Goal: Transaction & Acquisition: Download file/media

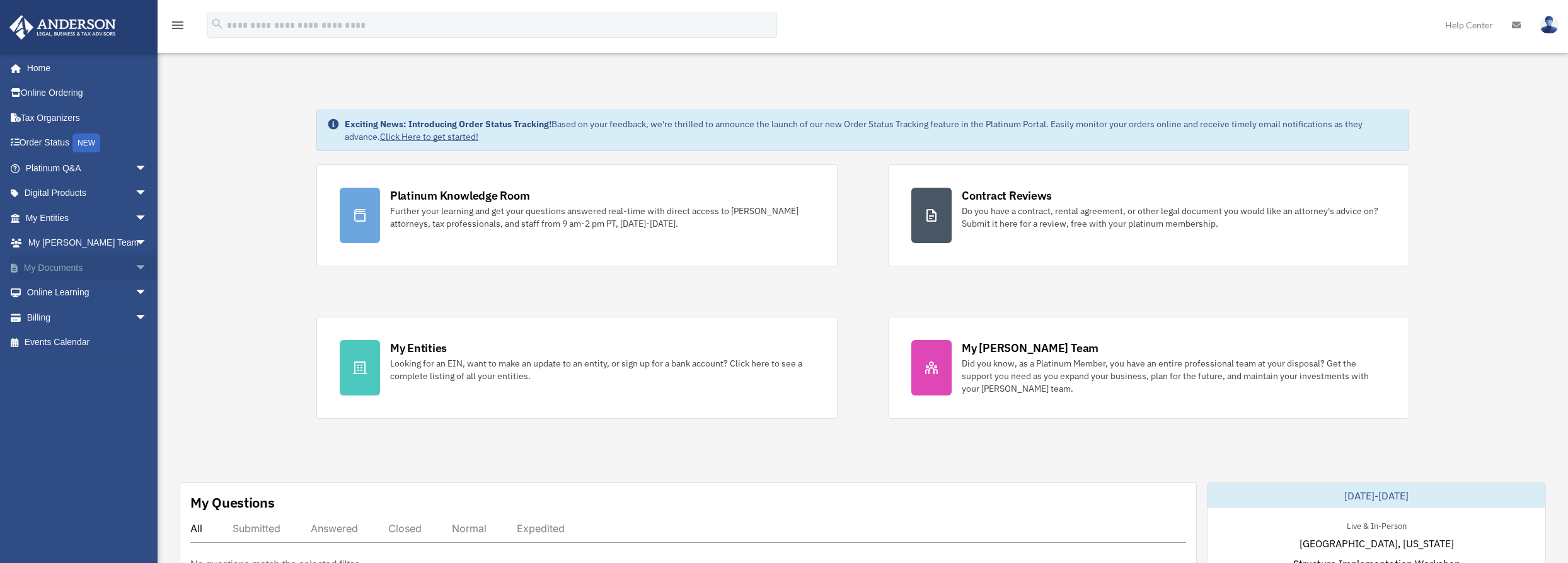
click at [59, 273] on link "My Documents arrow_drop_down" at bounding box center [87, 267] width 157 height 25
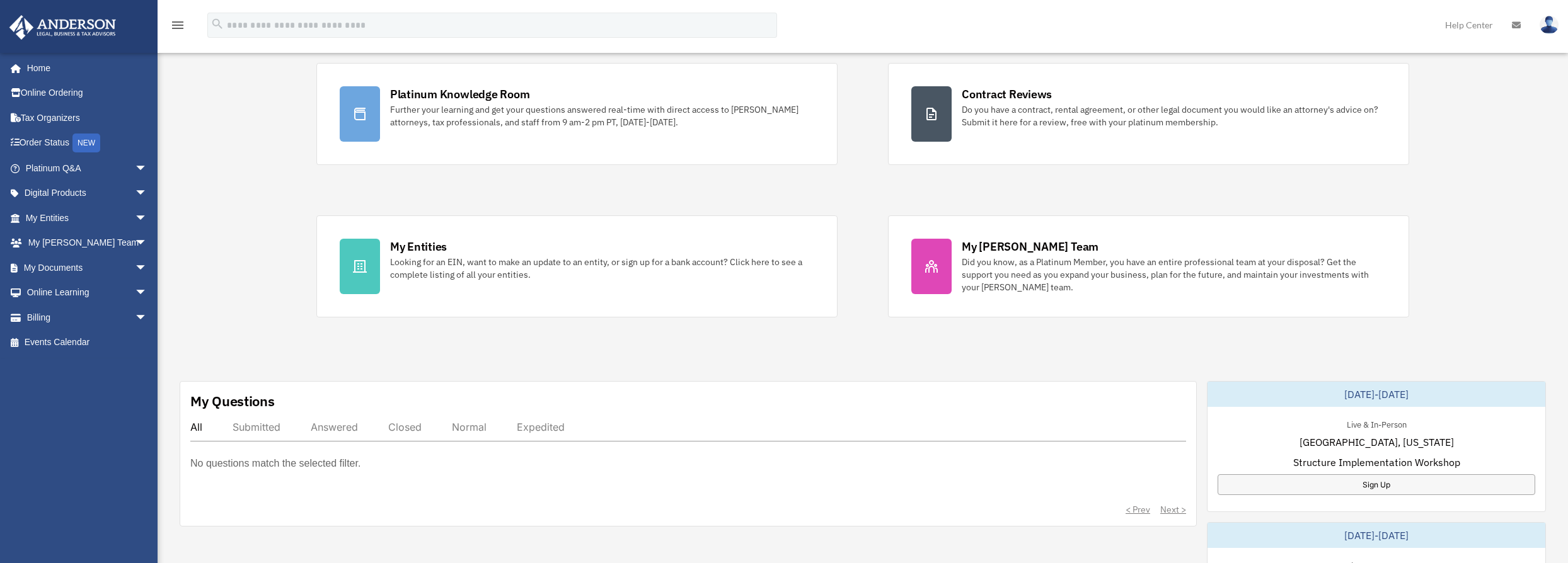
scroll to position [343, 0]
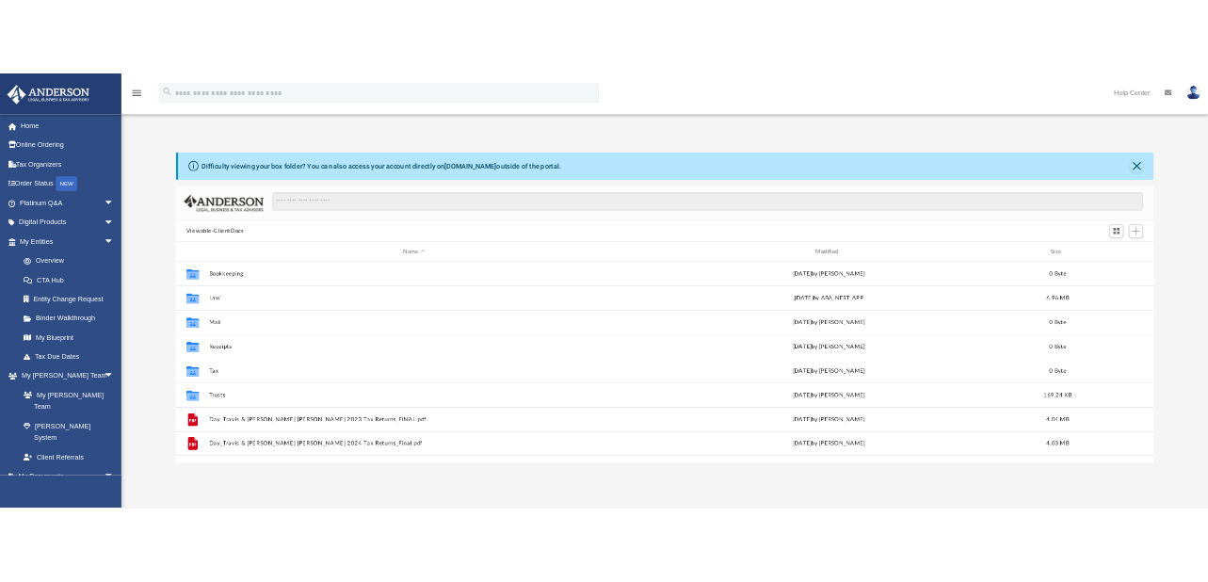
scroll to position [414, 1884]
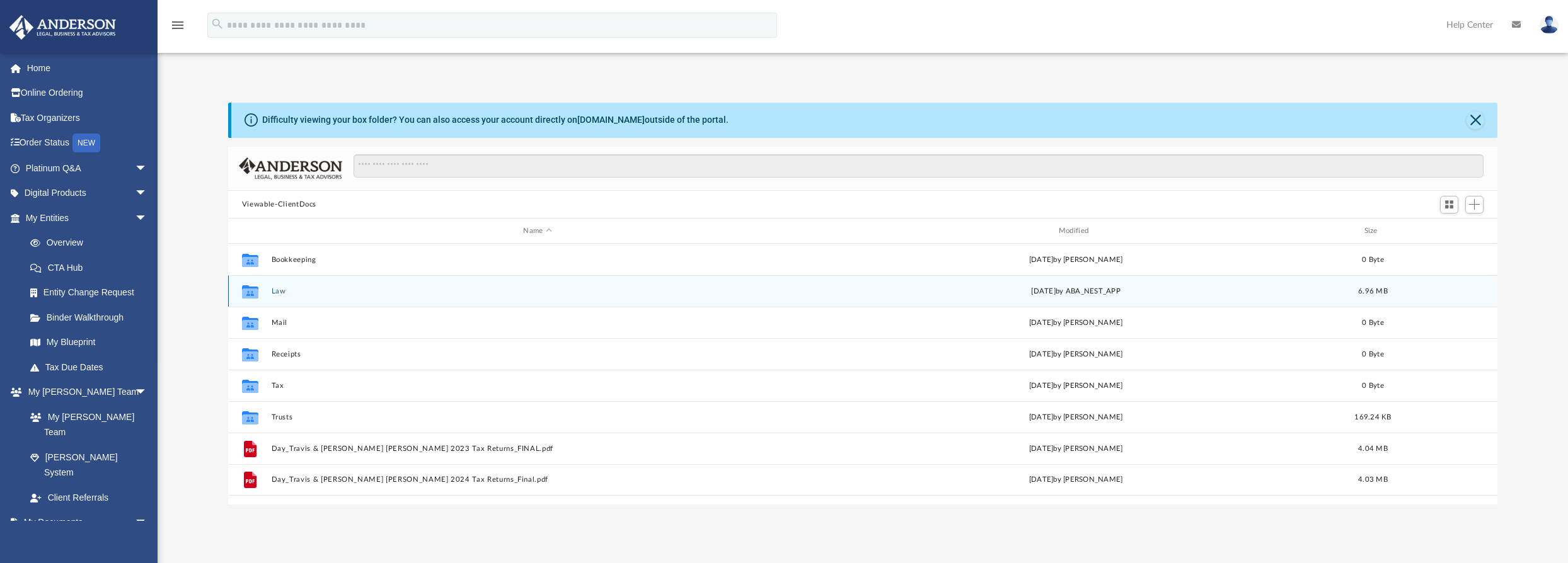
click at [285, 294] on button "Law" at bounding box center [537, 291] width 533 height 8
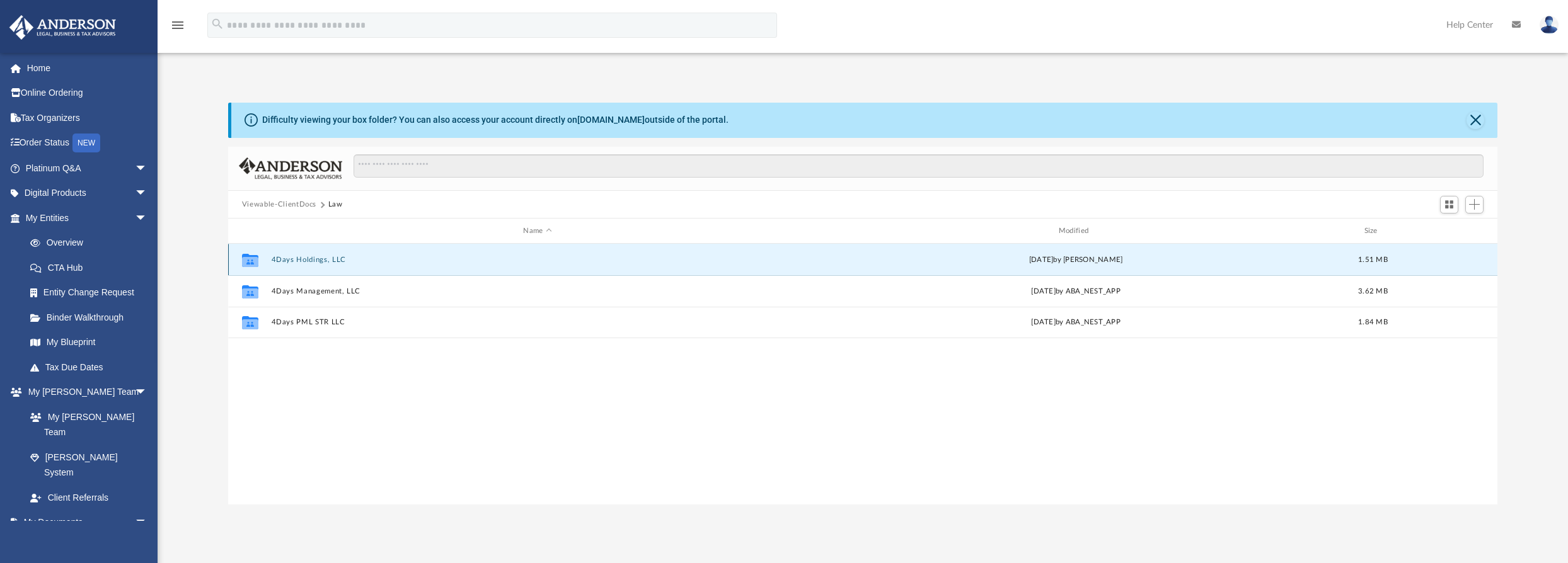
click at [320, 262] on button "4Days Holdings, LLC" at bounding box center [537, 259] width 533 height 8
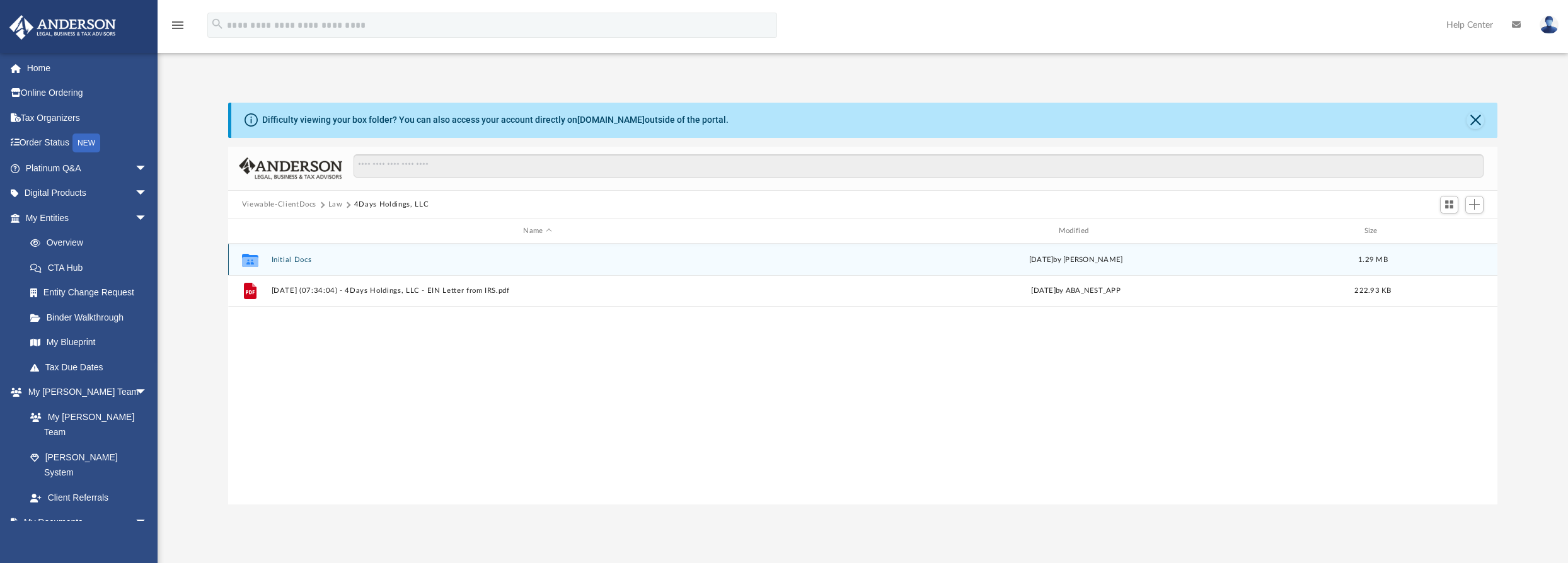
click at [292, 263] on button "Initial Docs" at bounding box center [537, 259] width 533 height 8
click at [379, 257] on button "4Days Holdings, LLC - Binder Documents.pdf" at bounding box center [537, 259] width 533 height 8
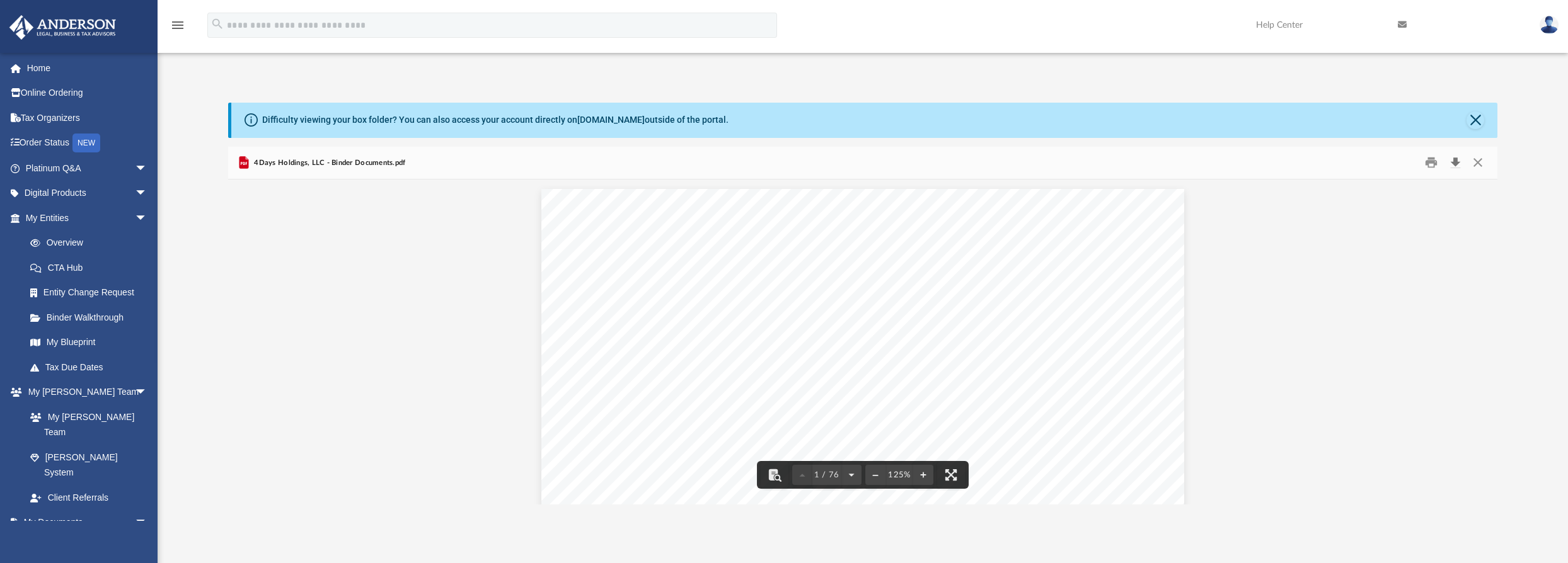
click at [1456, 164] on button "Download" at bounding box center [1456, 162] width 23 height 19
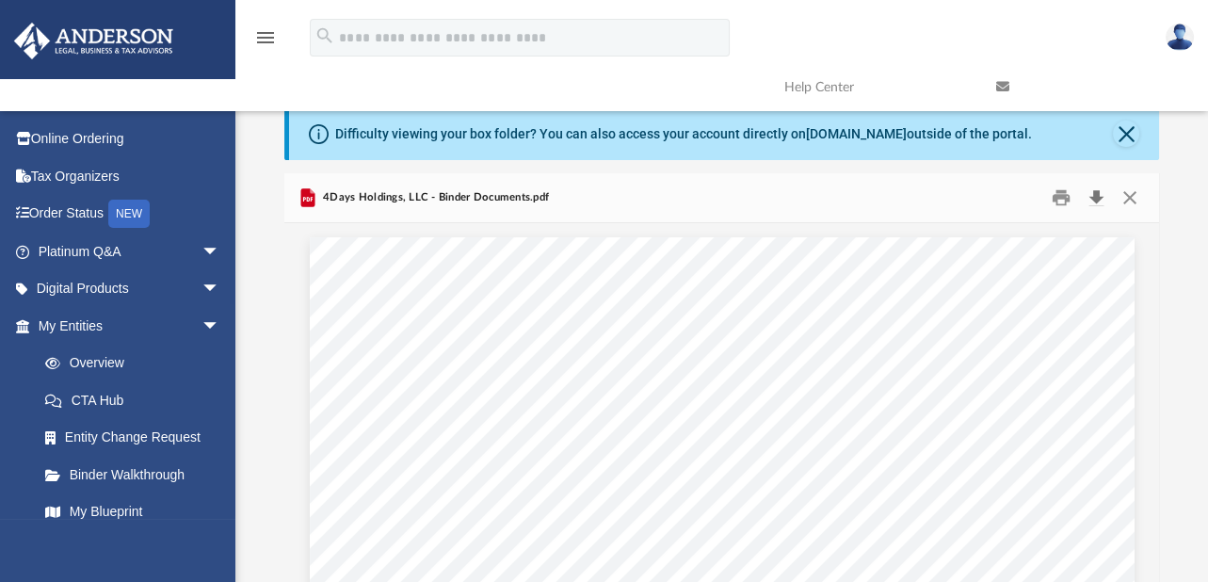
scroll to position [14, 14]
